Goal: Task Accomplishment & Management: Manage account settings

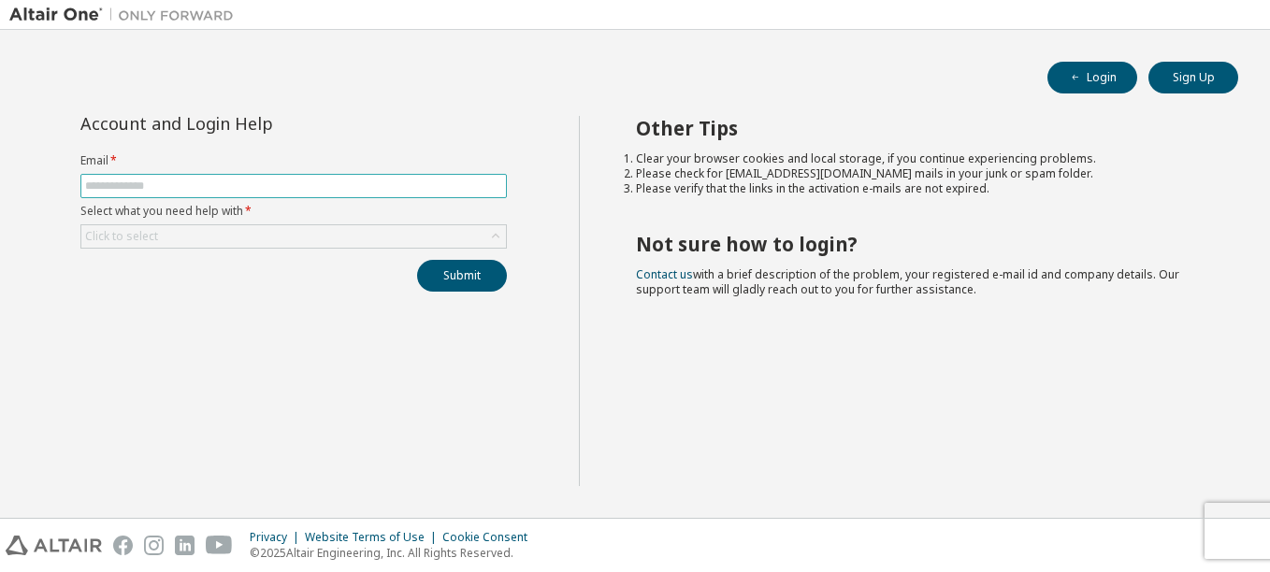
click at [134, 194] on span at bounding box center [293, 186] width 427 height 24
click at [116, 189] on input "text" at bounding box center [293, 186] width 417 height 15
type input "**********"
click at [168, 238] on div "Click to select" at bounding box center [293, 236] width 425 height 22
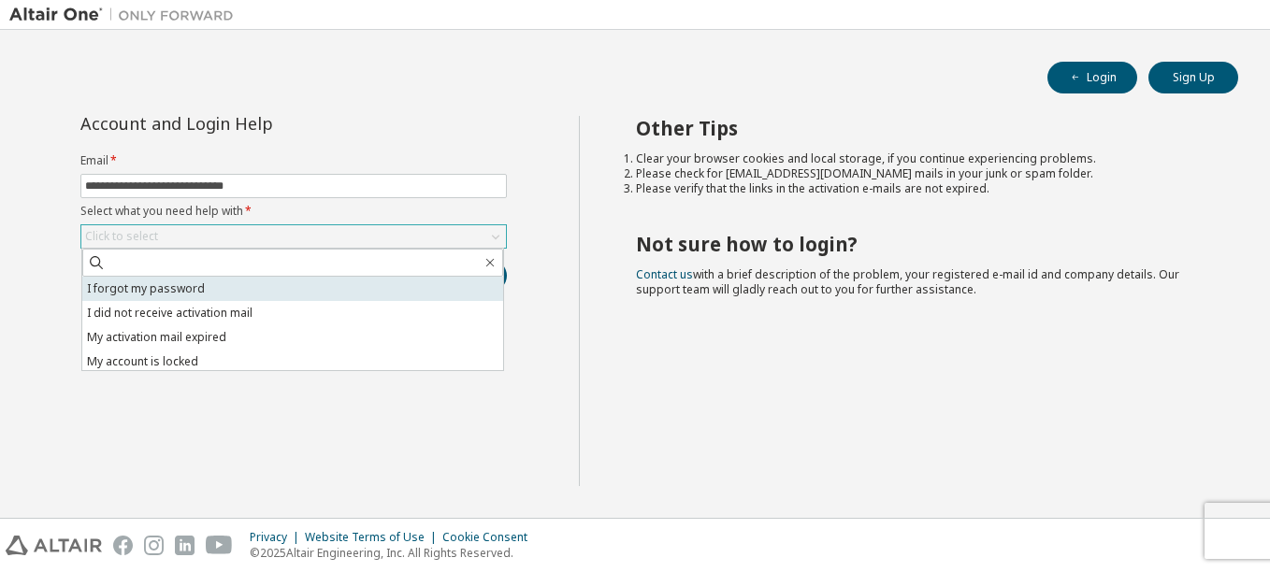
click at [170, 291] on li "I forgot my password" at bounding box center [292, 289] width 421 height 24
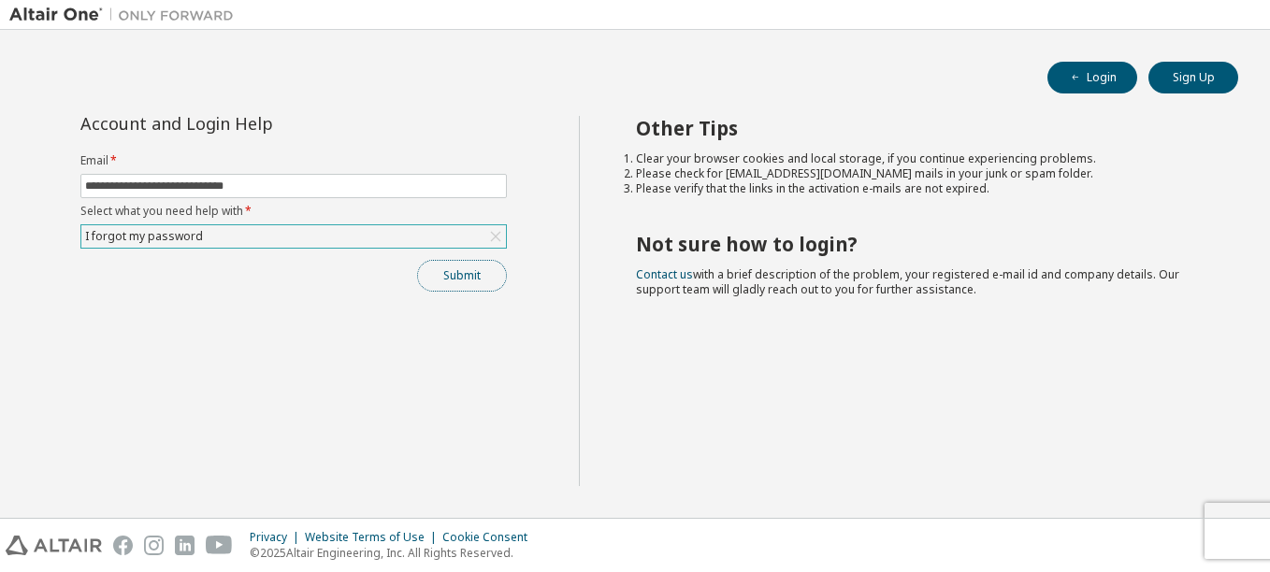
click at [453, 276] on button "Submit" at bounding box center [462, 276] width 90 height 32
